Goal: Information Seeking & Learning: Stay updated

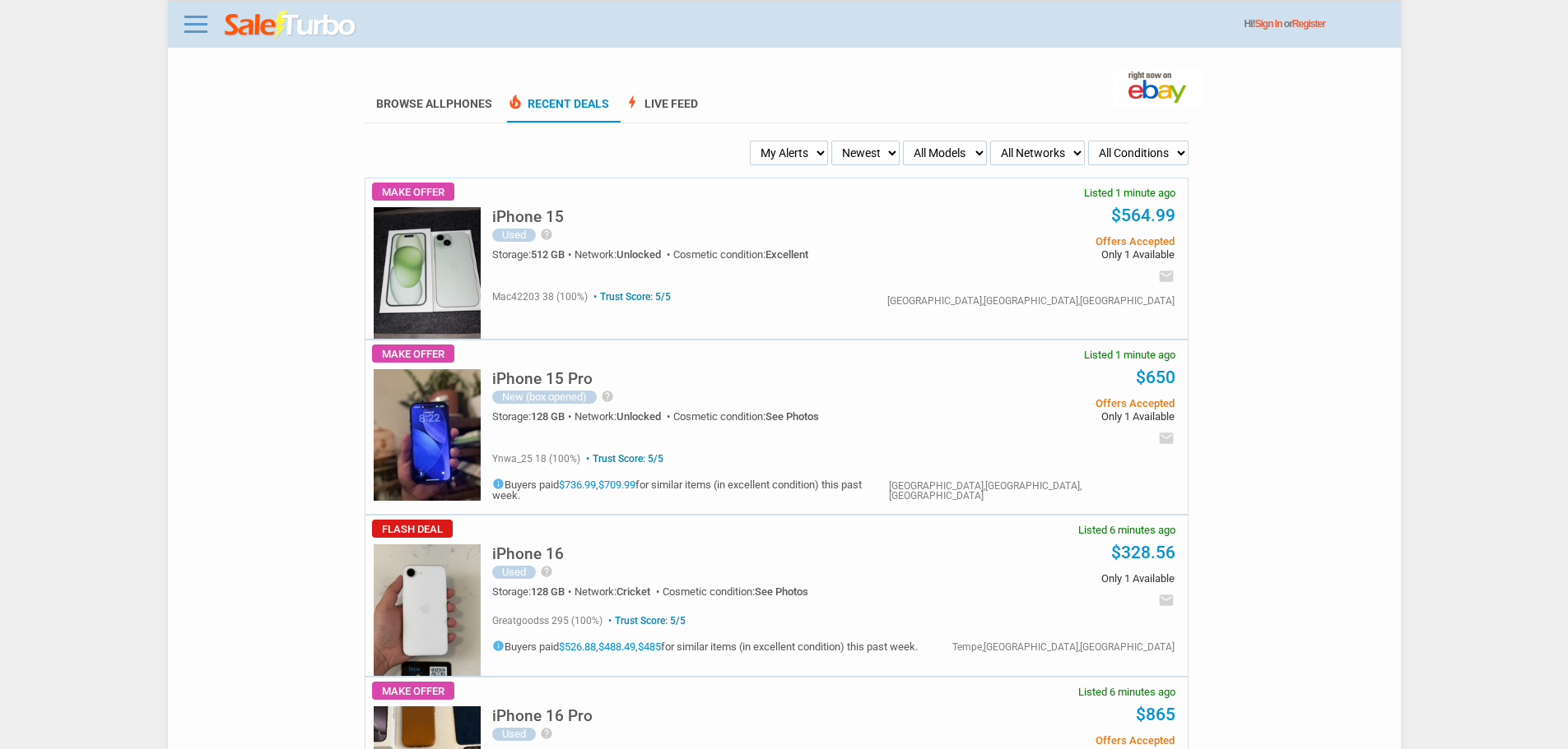
drag, startPoint x: 799, startPoint y: 151, endPoint x: 803, endPoint y: 163, distance: 12.6
click at [799, 151] on select "My Alerts All Deals BIN Only w/ Offers Only" at bounding box center [789, 152] width 78 height 25
select select "flash_bin"
click at [755, 141] on select "My Alerts All Deals BIN Only w/ Offers Only" at bounding box center [789, 152] width 78 height 25
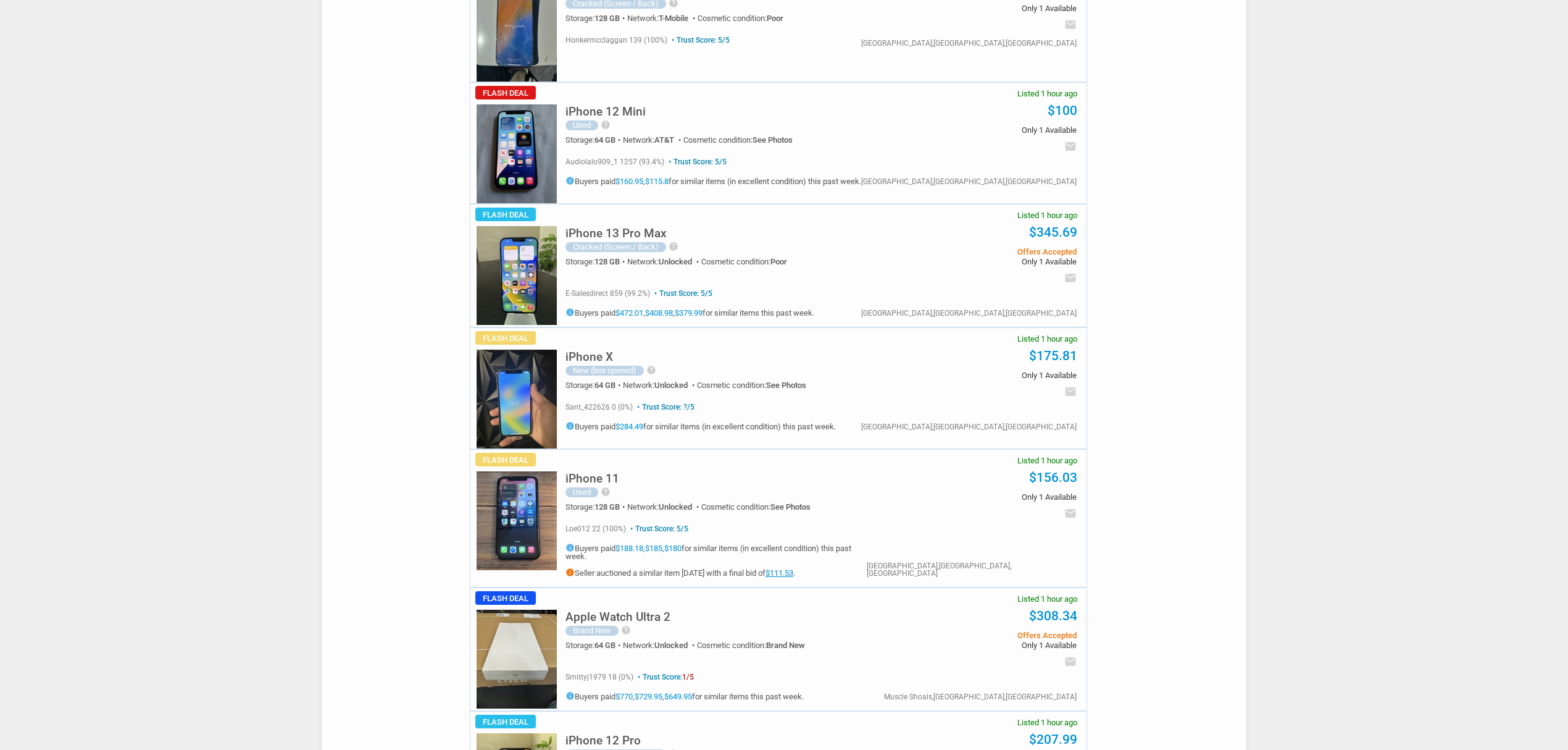
scroll to position [2305, 0]
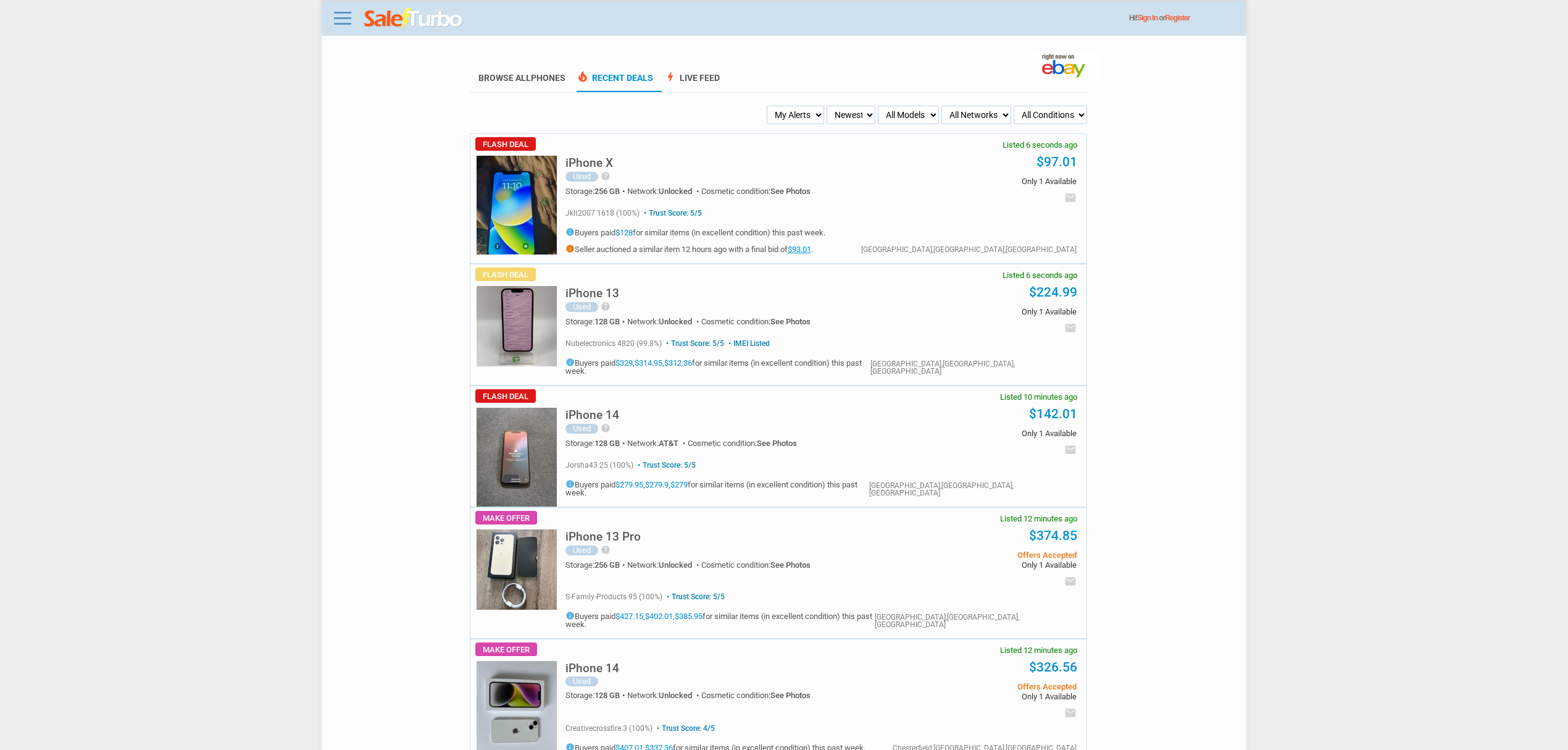
click at [807, 114] on select "My Alerts All Deals BIN Only w/ Offers Only" at bounding box center [796, 114] width 58 height 18
select select "flash_bin"
click at [769, 106] on select "My Alerts All Deals BIN Only w/ Offers Only" at bounding box center [796, 114] width 58 height 18
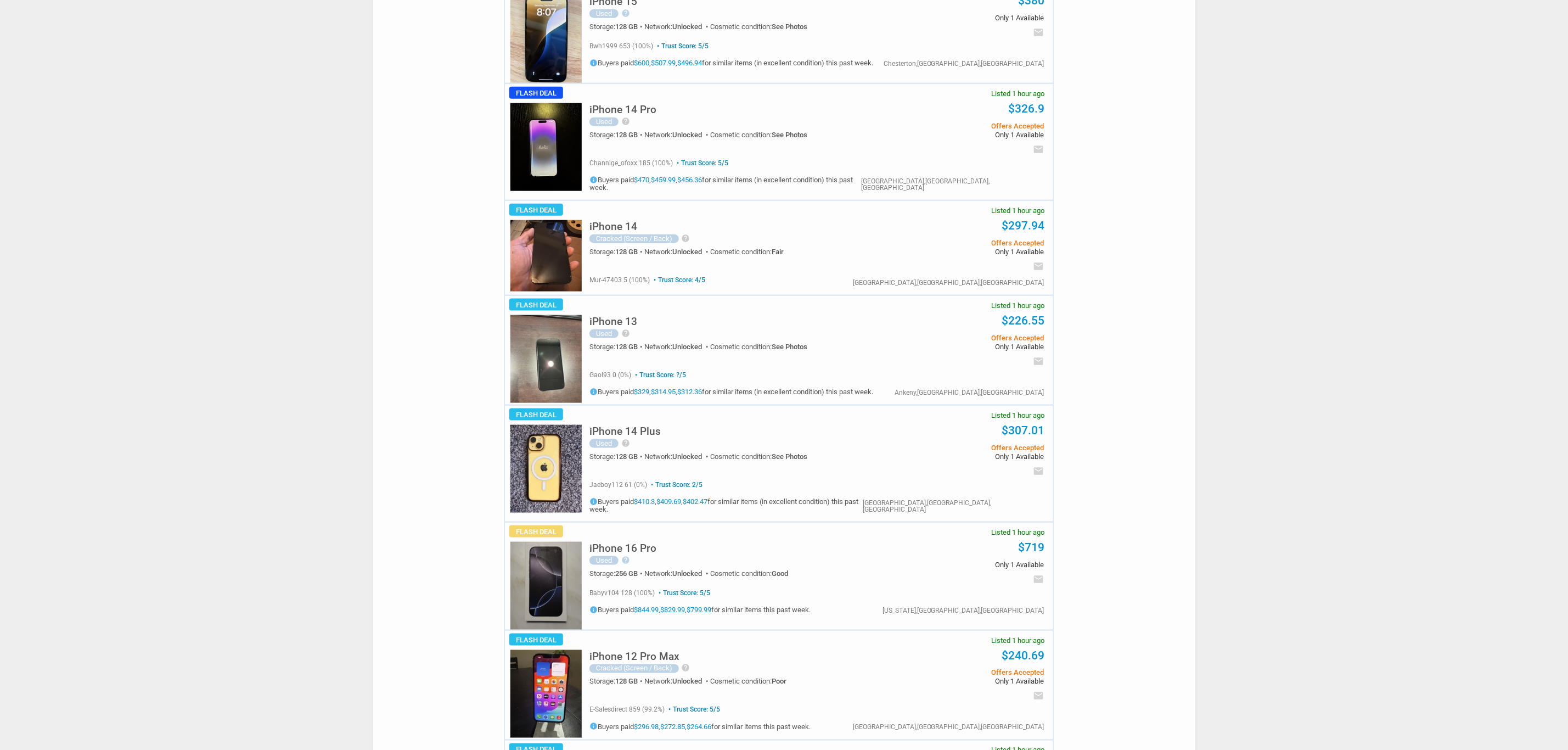
scroll to position [906, 0]
